Goal: Information Seeking & Learning: Compare options

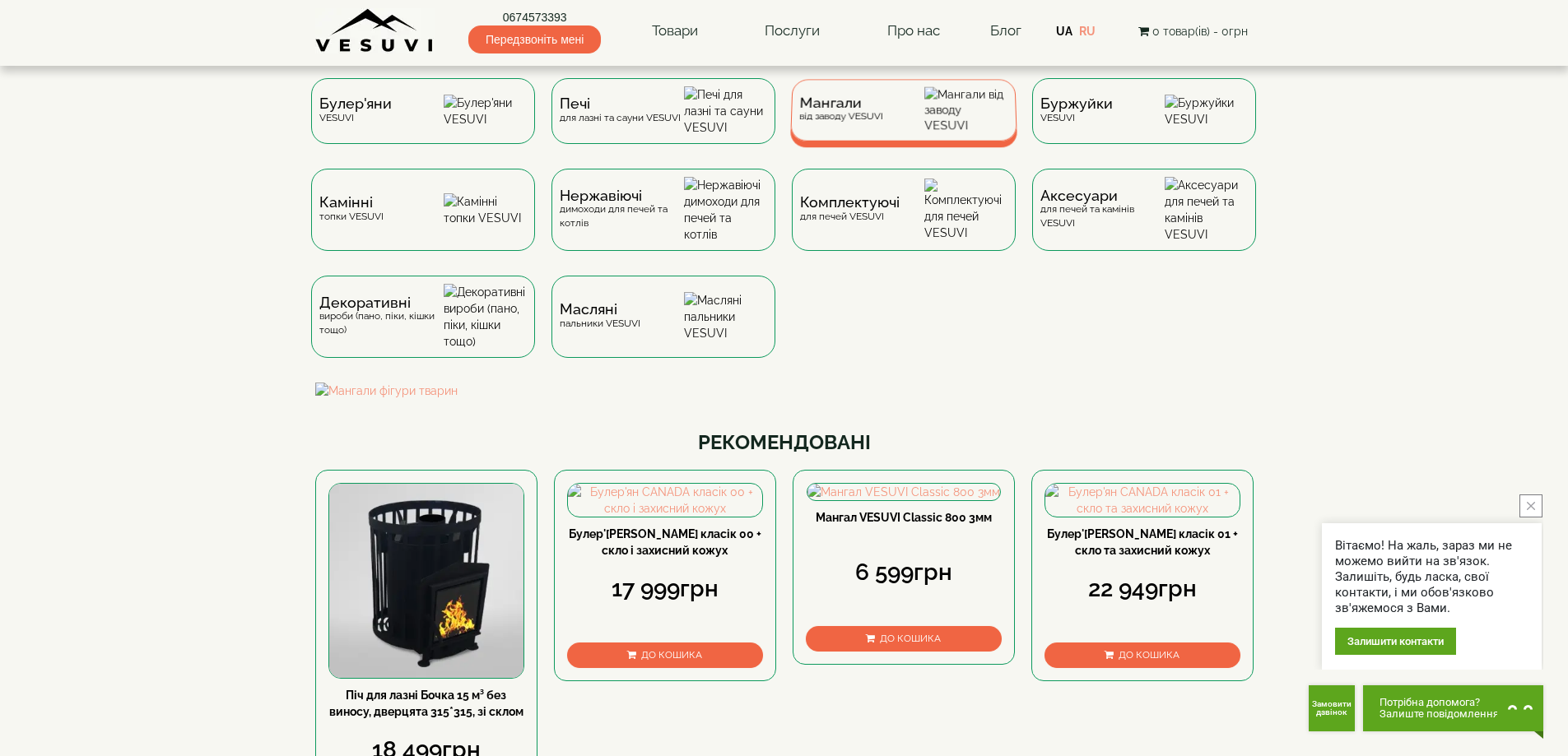
click at [894, 117] on div "Мангали від заводу VESUVI" at bounding box center [903, 110] width 227 height 62
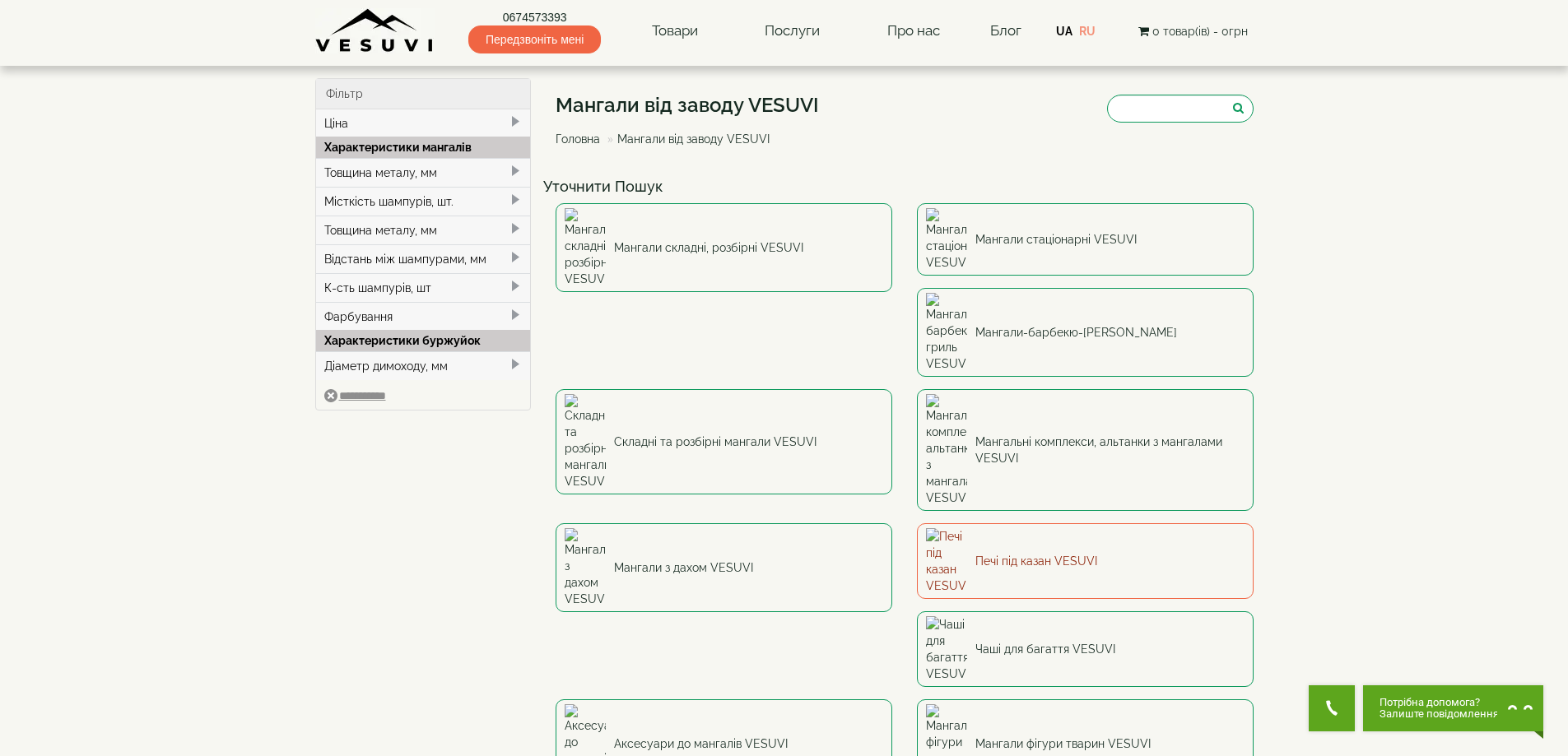
click at [917, 523] on link "Печі під казан VESUVI" at bounding box center [1085, 561] width 337 height 75
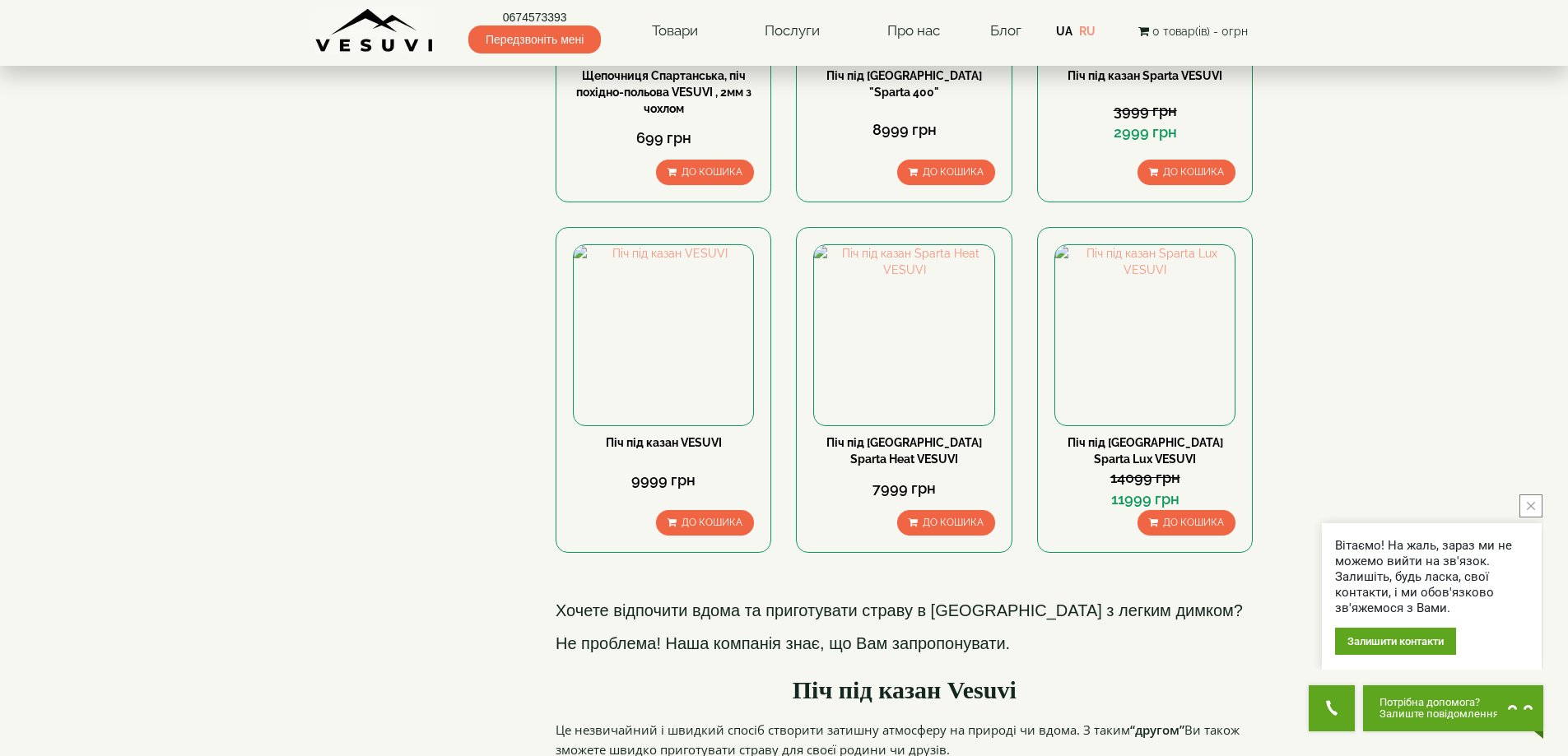
scroll to position [329, 0]
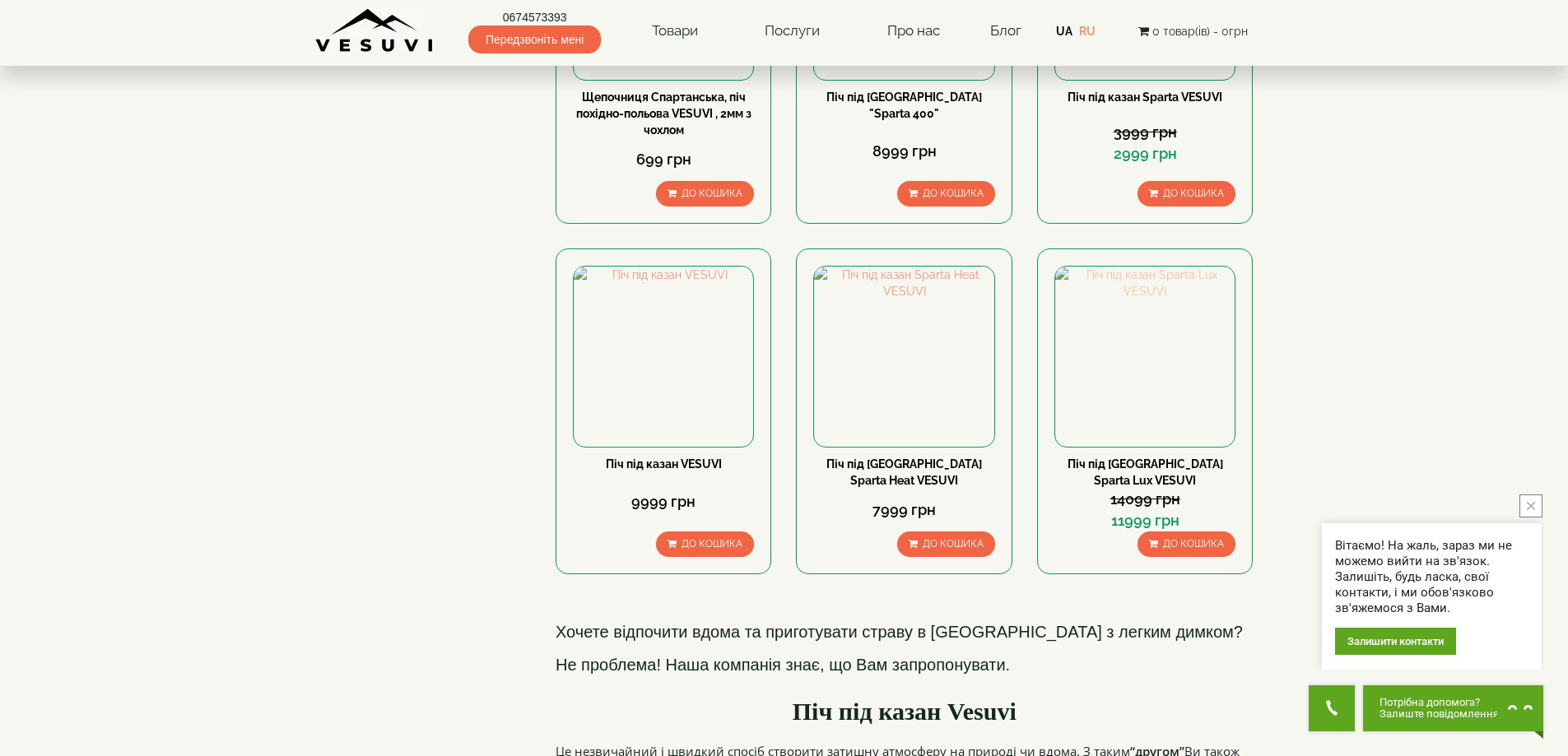
click at [1164, 394] on img at bounding box center [1145, 357] width 180 height 180
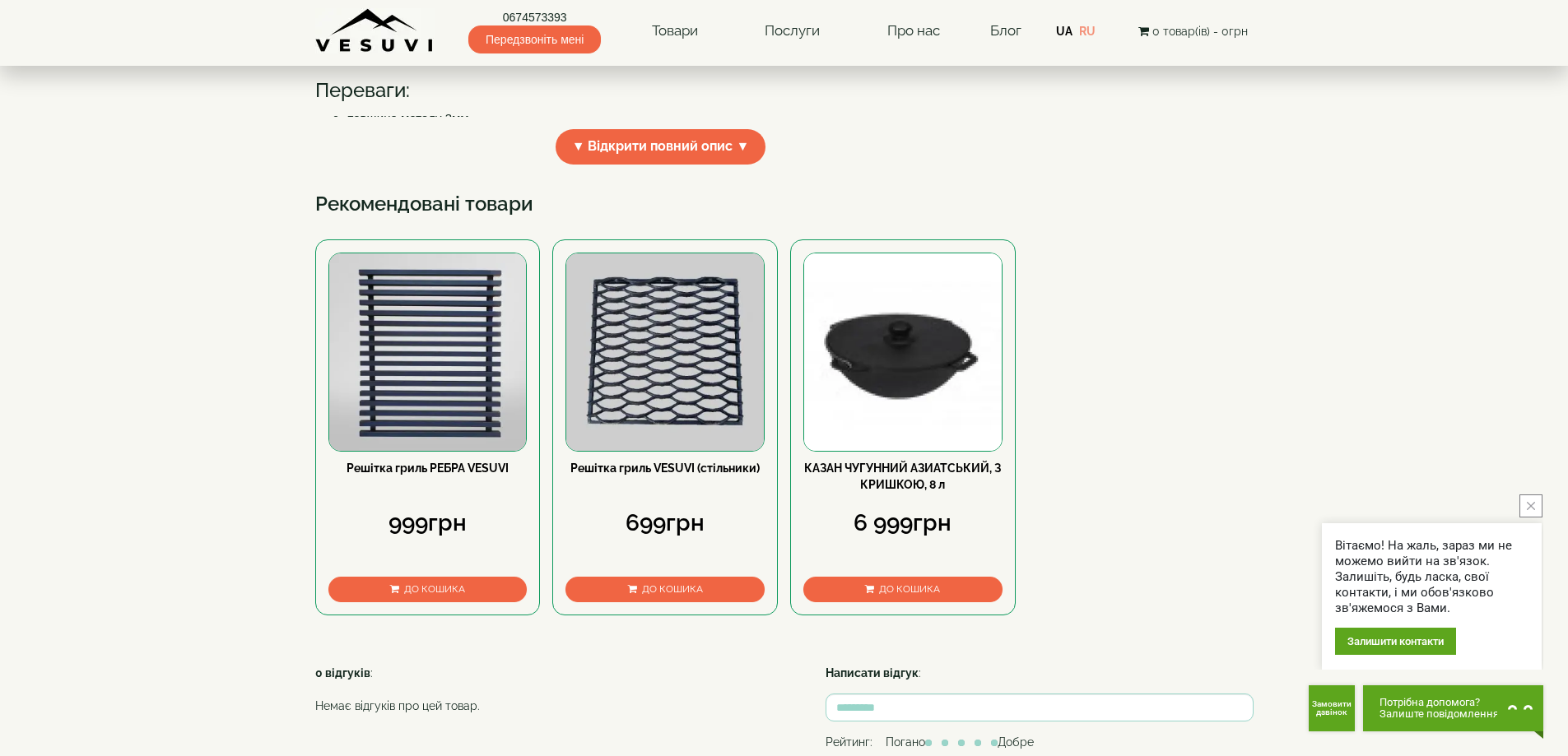
scroll to position [576, 0]
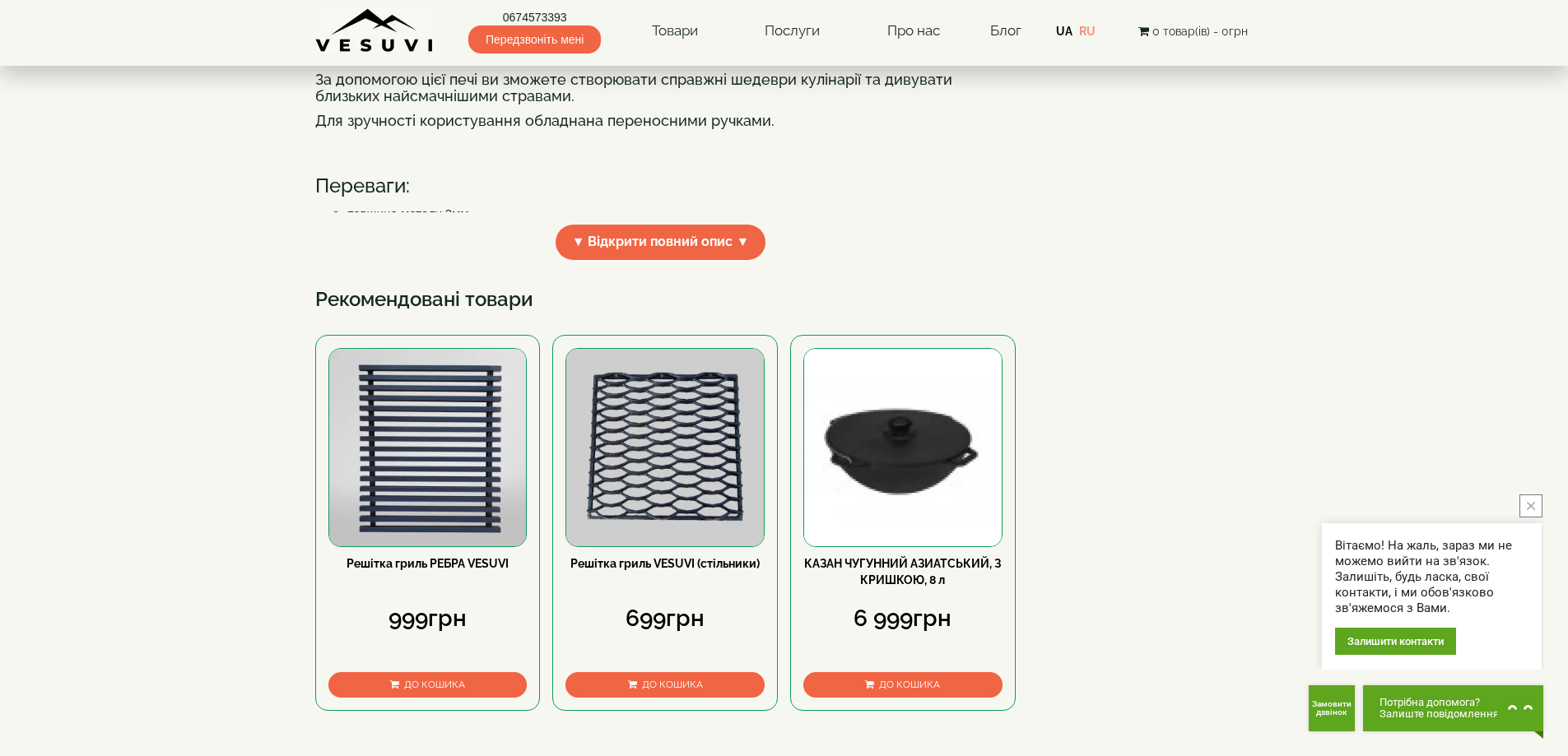
click at [1532, 504] on icon "close button" at bounding box center [1531, 506] width 9 height 9
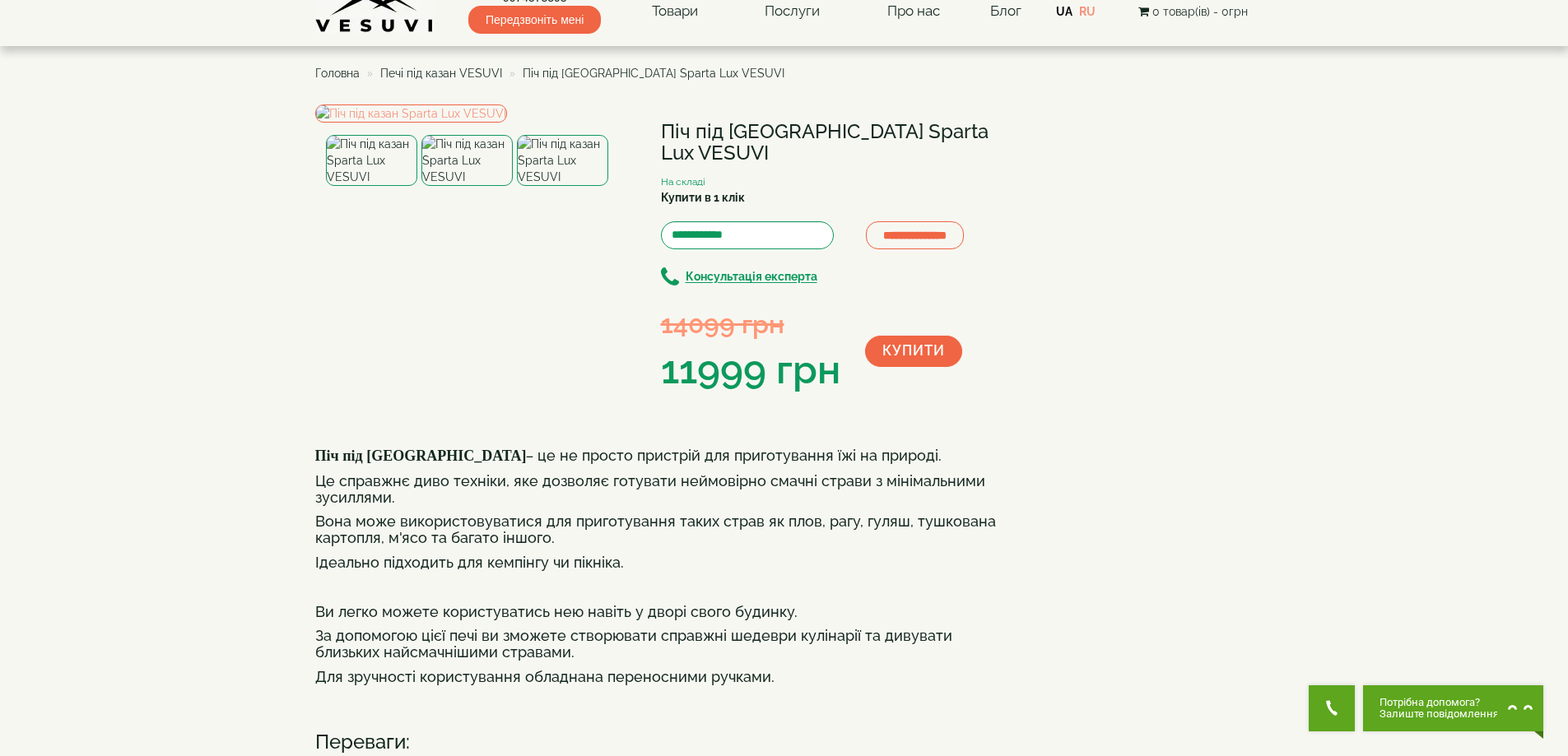
scroll to position [0, 0]
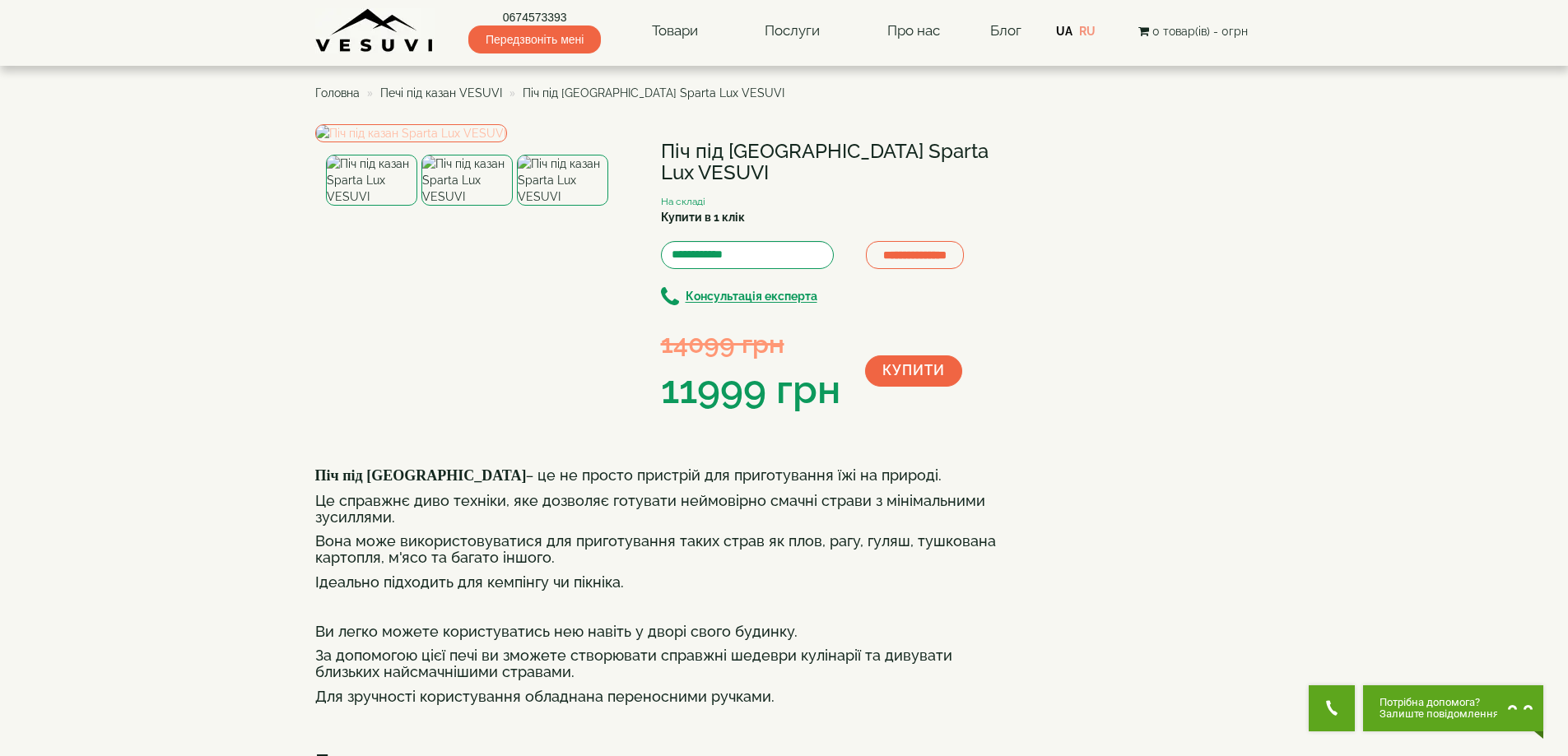
click at [507, 142] on img at bounding box center [411, 133] width 192 height 18
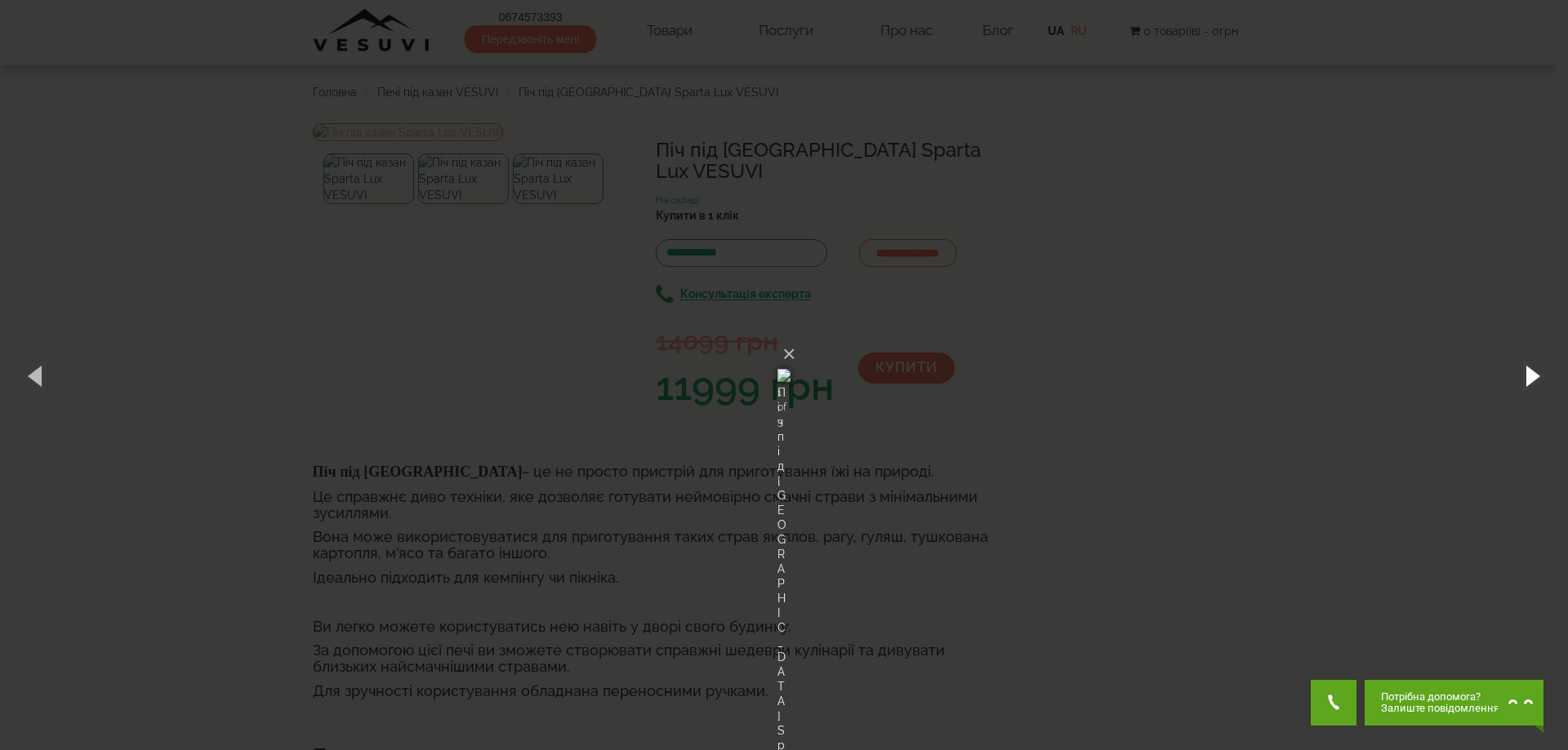
click at [1529, 375] on button "button" at bounding box center [1531, 376] width 74 height 90
click at [1530, 374] on button "button" at bounding box center [1531, 376] width 74 height 90
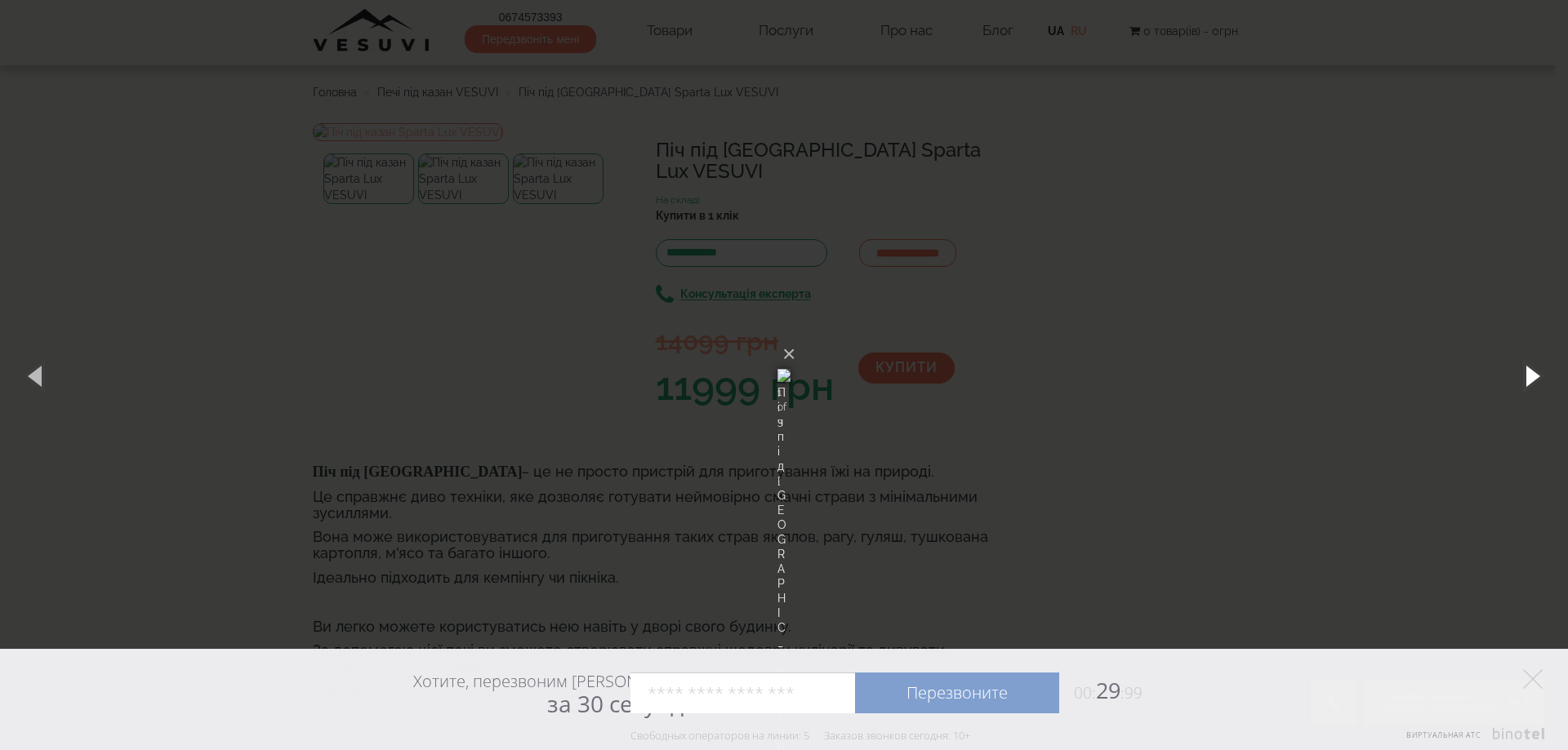
click at [1536, 376] on button "button" at bounding box center [1531, 376] width 74 height 90
click at [1415, 367] on div "× Піч під казан Sparta Lux VESUVI 2 of 3 Loading..." at bounding box center [784, 375] width 1568 height 750
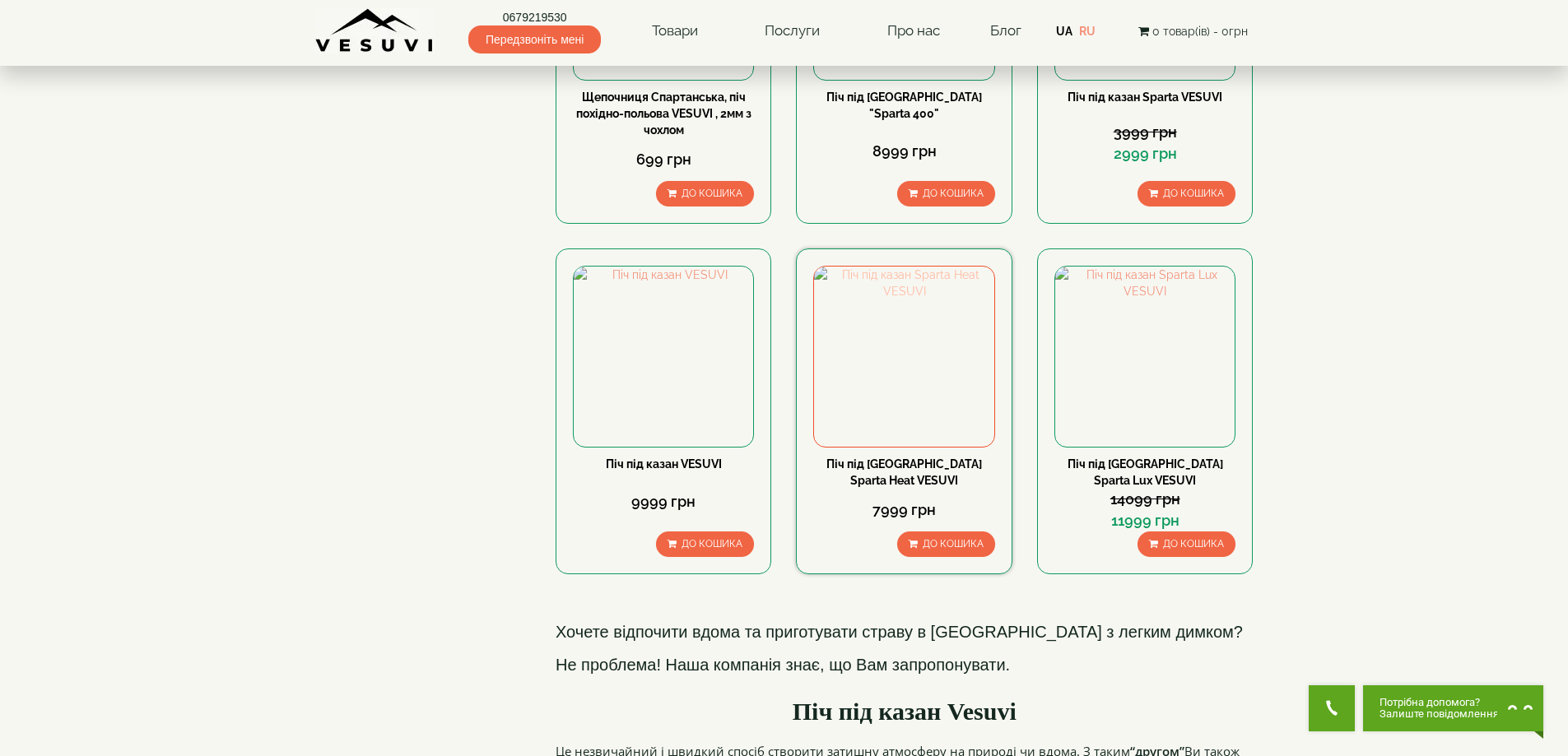
click at [923, 363] on img at bounding box center [904, 357] width 180 height 180
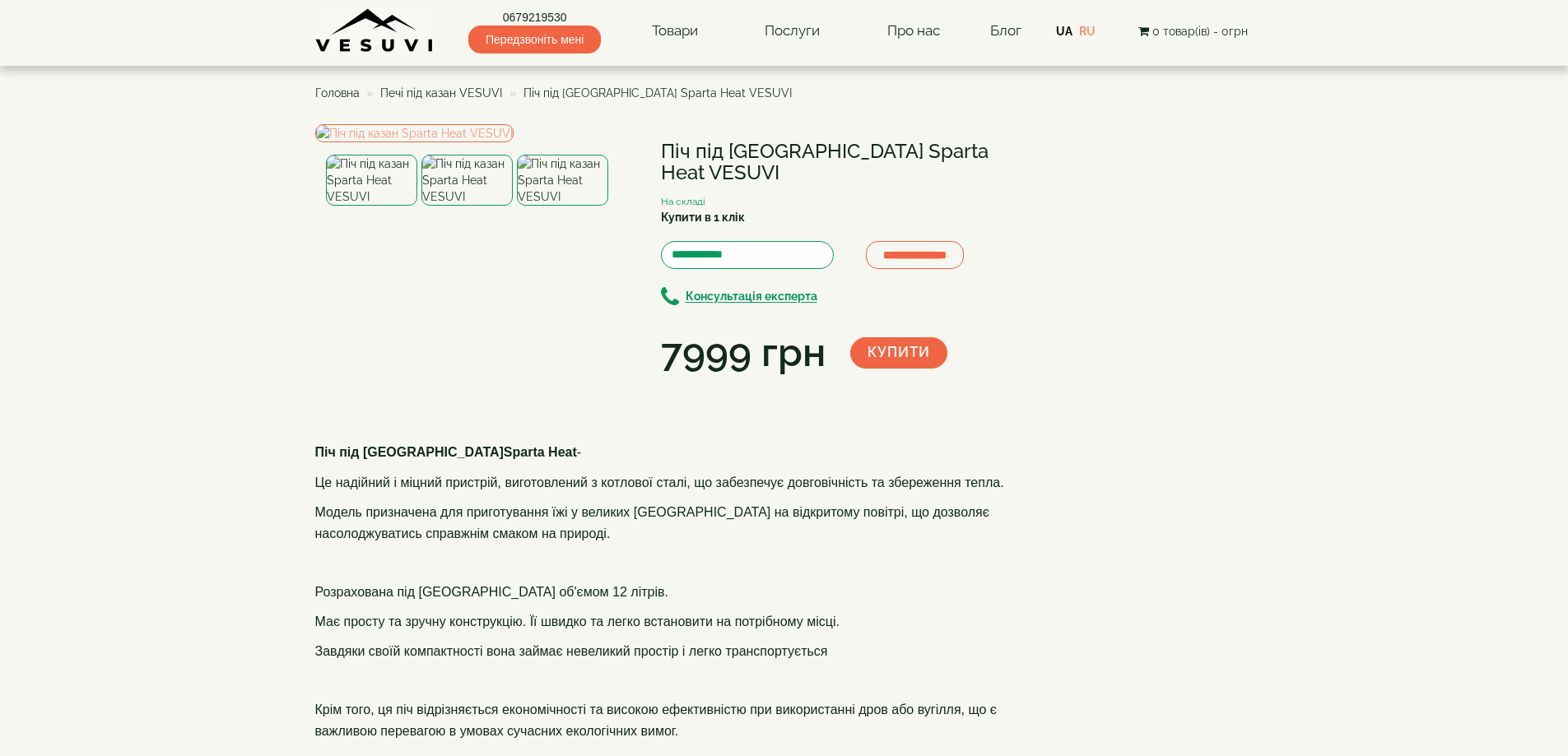
click at [486, 206] on img at bounding box center [467, 180] width 91 height 51
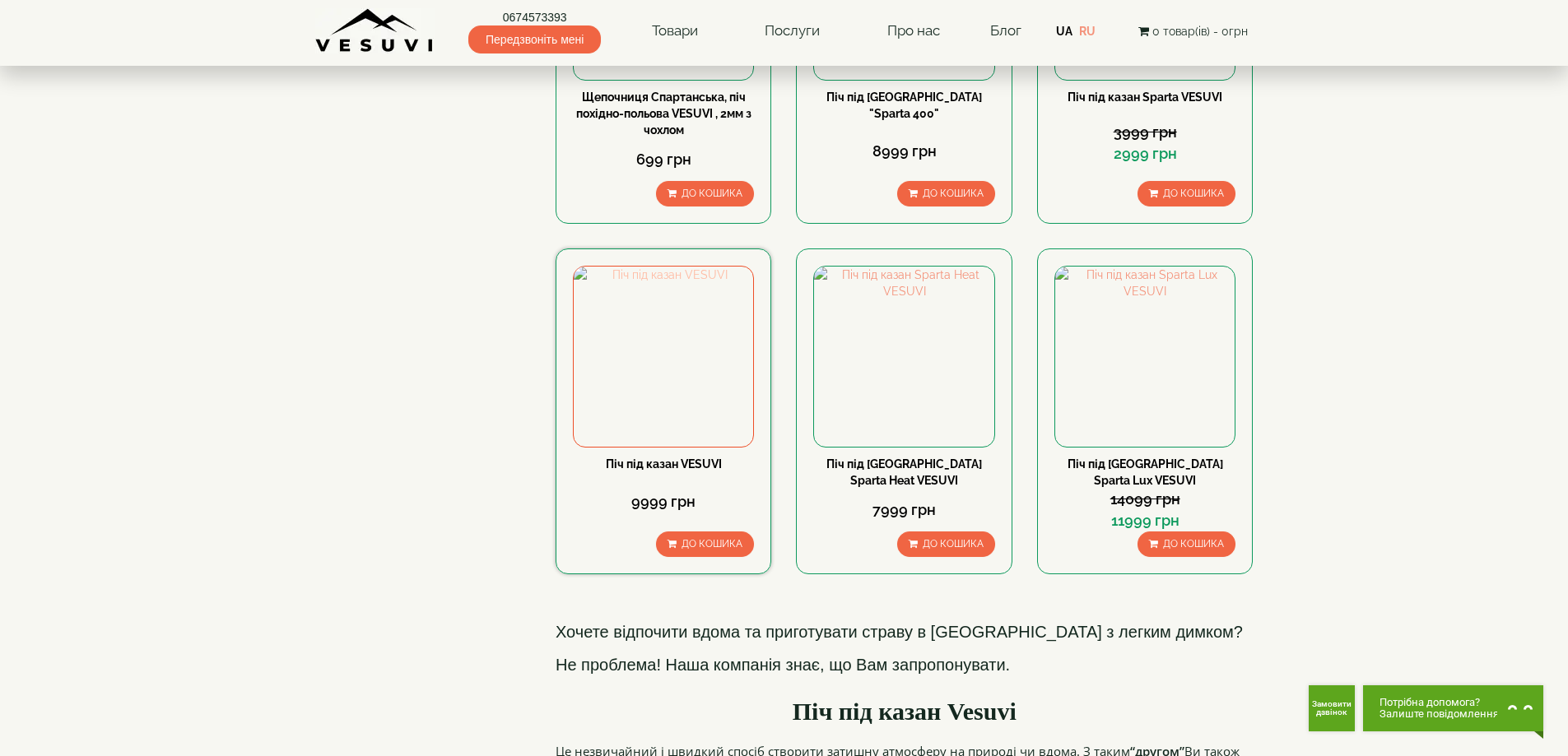
click at [626, 377] on img at bounding box center [664, 357] width 180 height 180
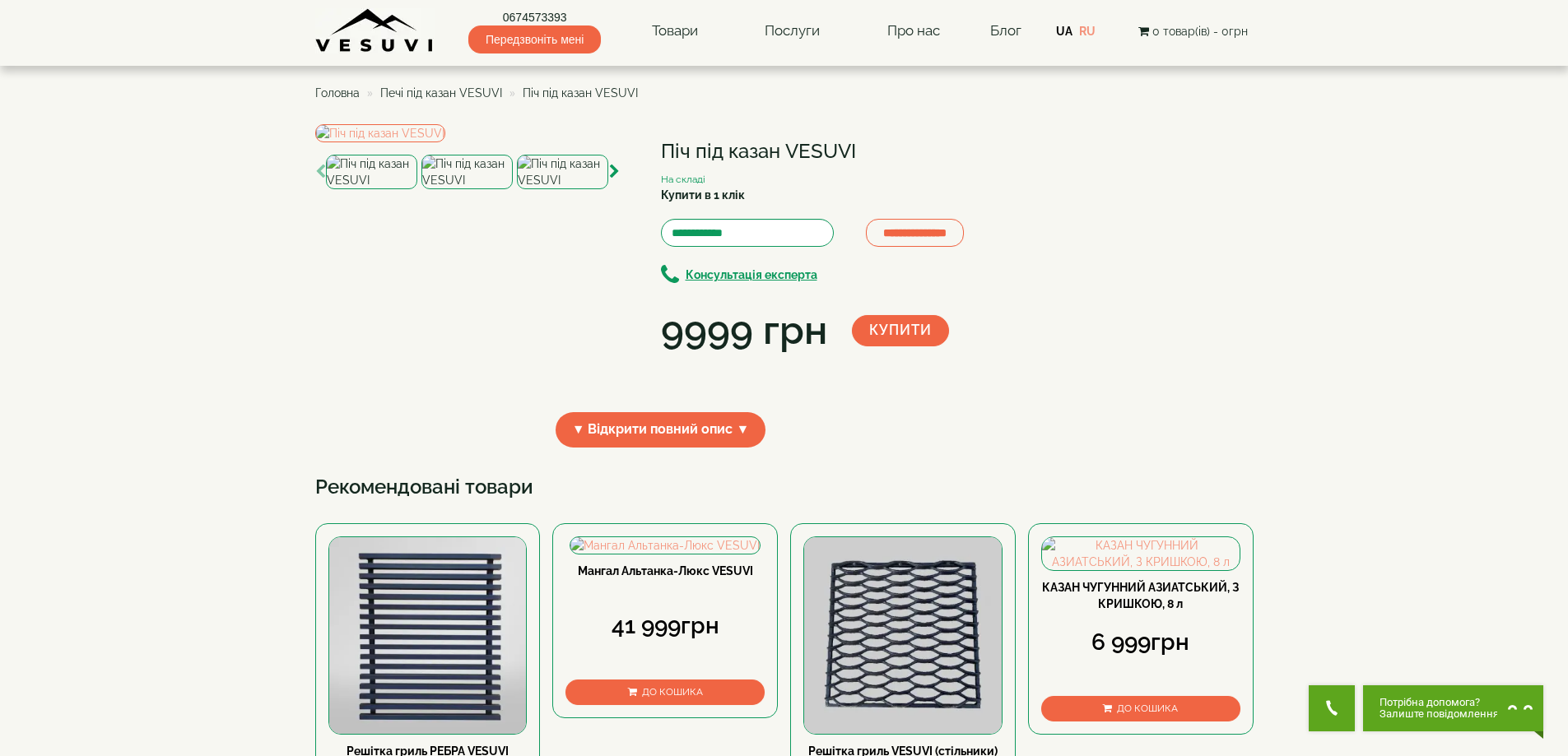
click at [486, 189] on img at bounding box center [467, 172] width 91 height 35
click at [545, 189] on img at bounding box center [562, 172] width 91 height 35
click at [360, 189] on img at bounding box center [371, 172] width 91 height 35
click at [451, 189] on img at bounding box center [467, 172] width 91 height 35
click at [579, 189] on img at bounding box center [562, 172] width 91 height 35
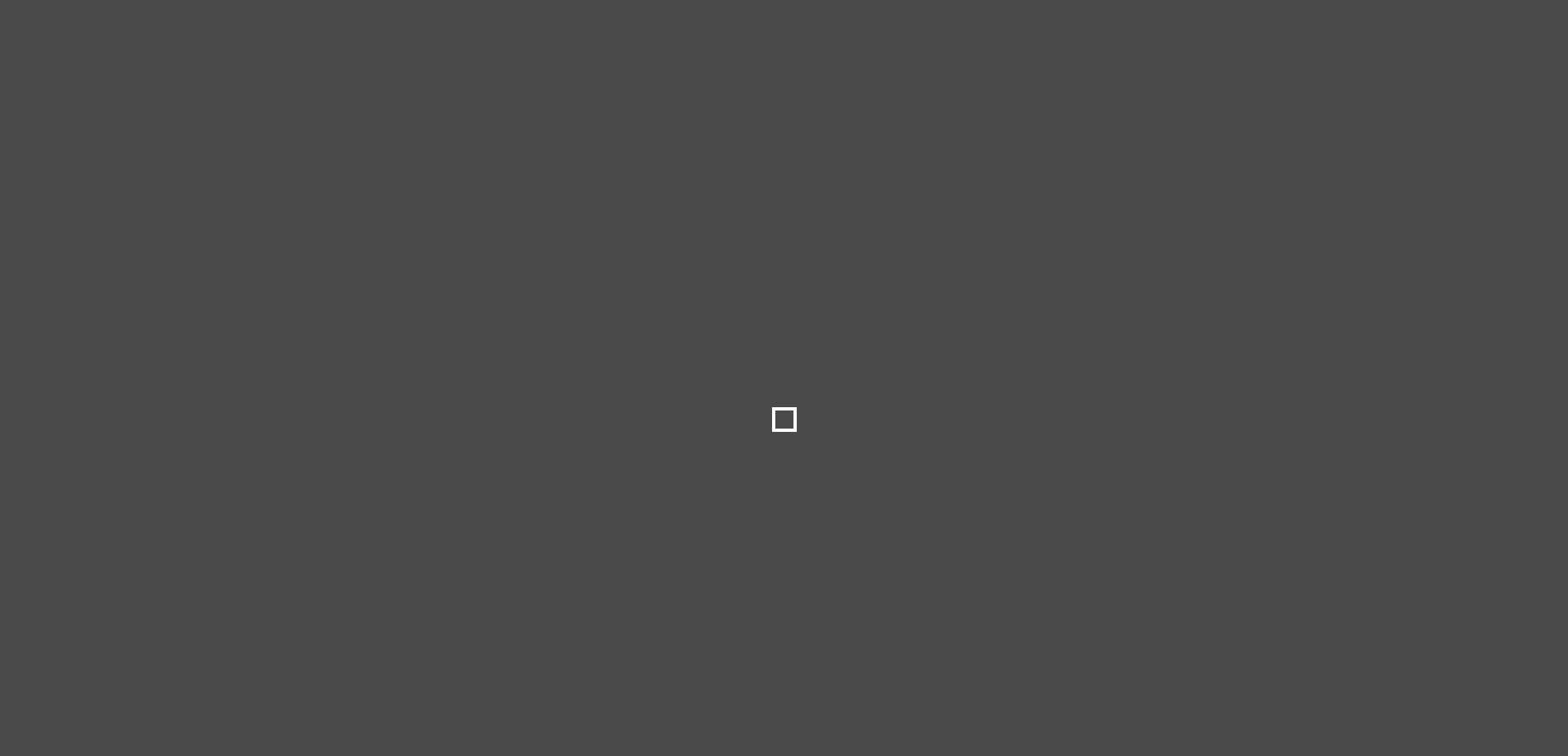
select select
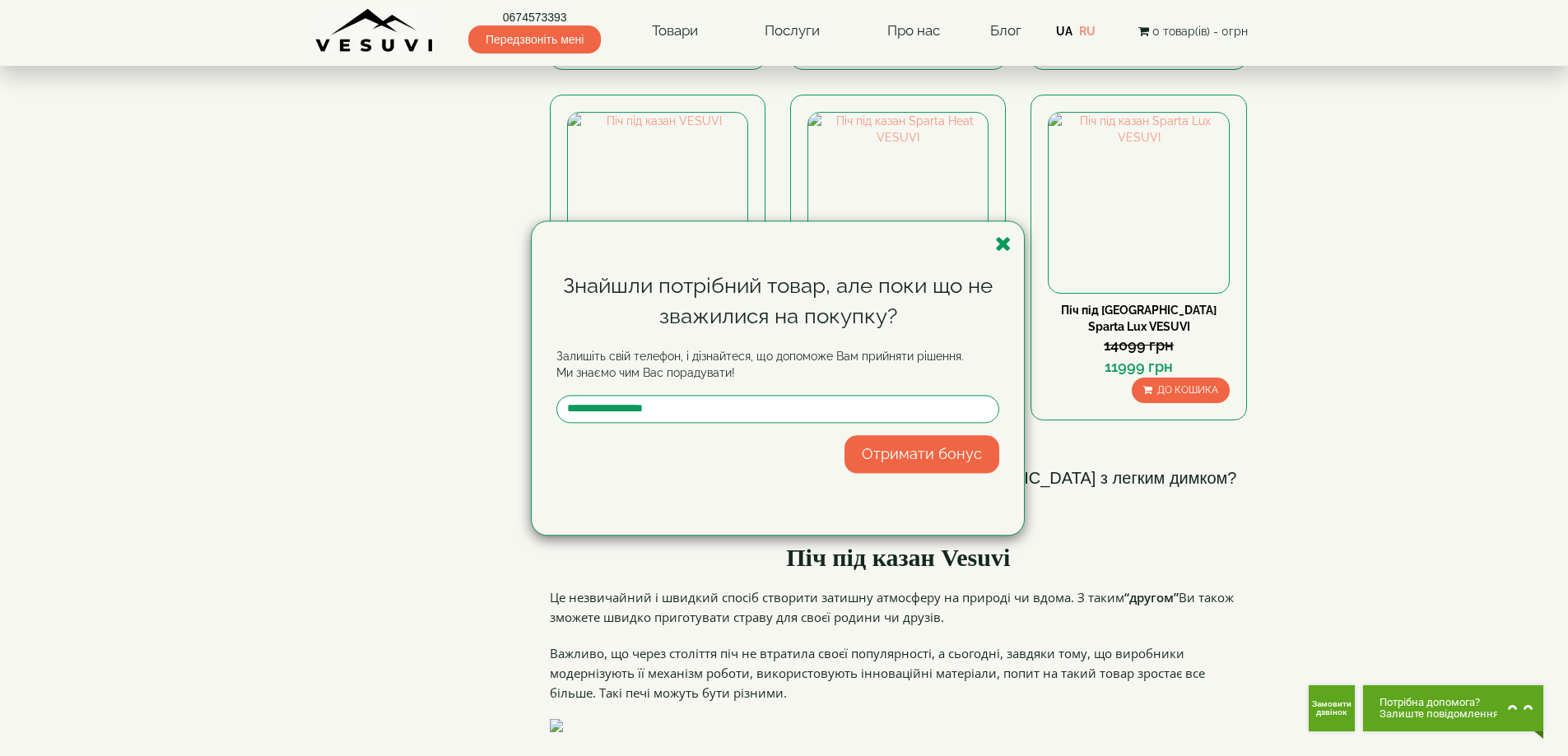
scroll to position [494, 0]
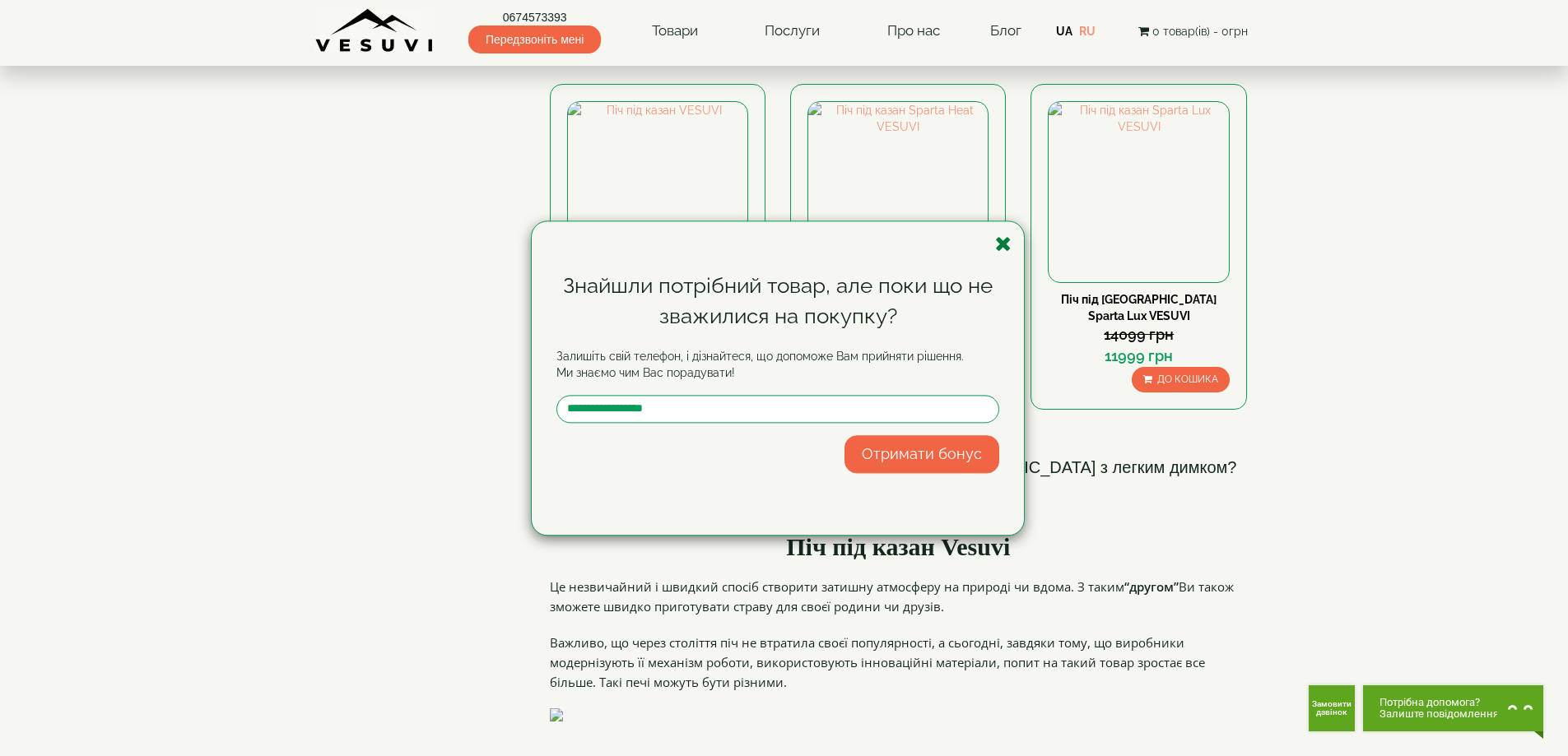
click at [998, 240] on icon "button" at bounding box center [1003, 244] width 16 height 20
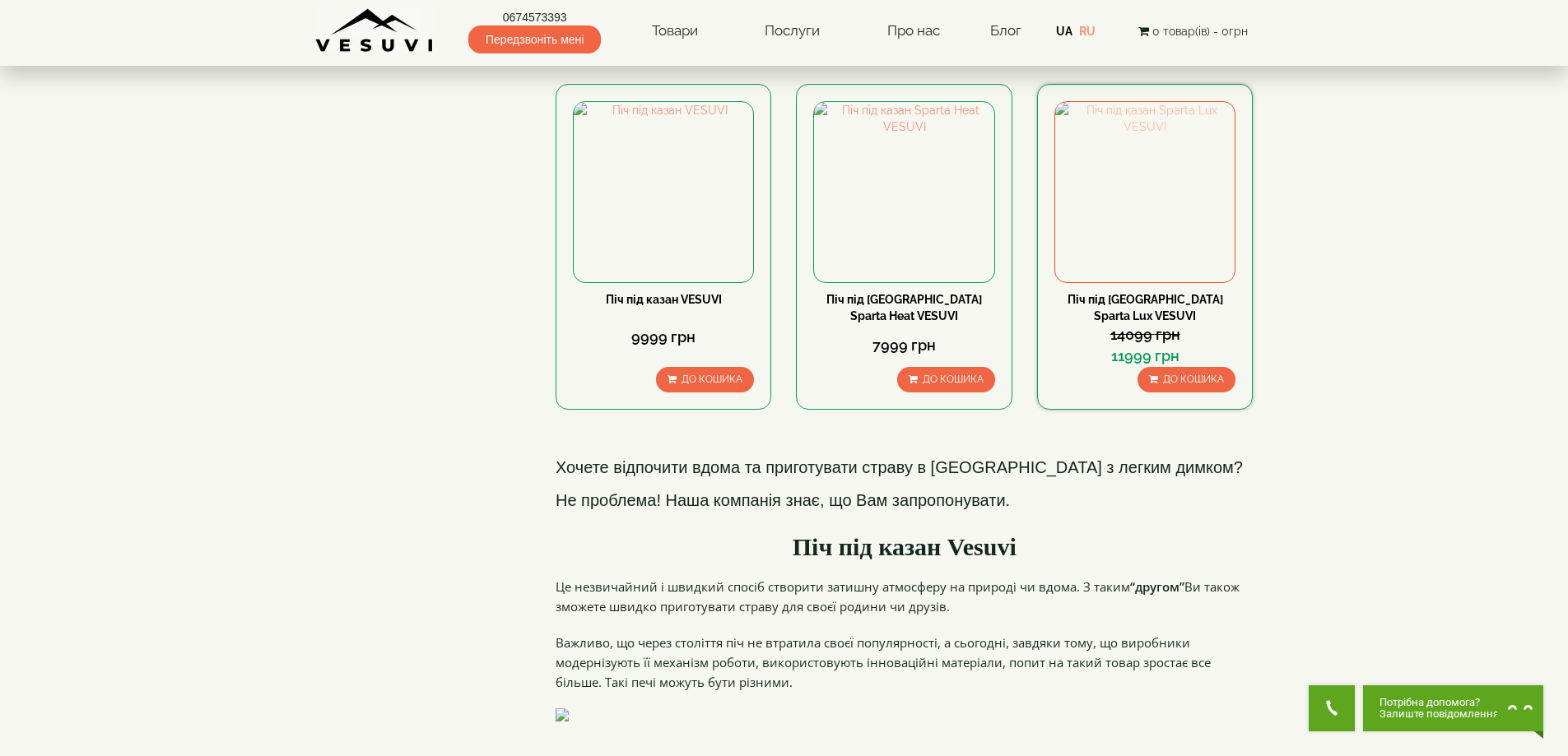
click at [1160, 215] on img at bounding box center [1145, 192] width 180 height 180
